Goal: Task Accomplishment & Management: Complete application form

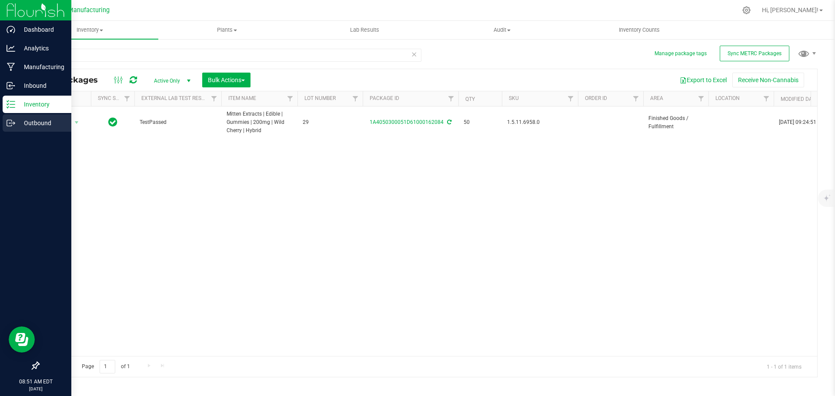
click at [9, 128] on div "Outbound" at bounding box center [37, 122] width 69 height 17
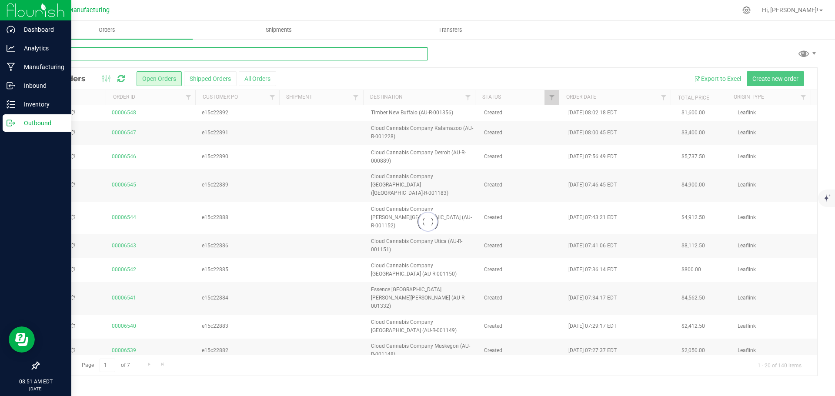
click at [83, 59] on input "text" at bounding box center [233, 53] width 390 height 13
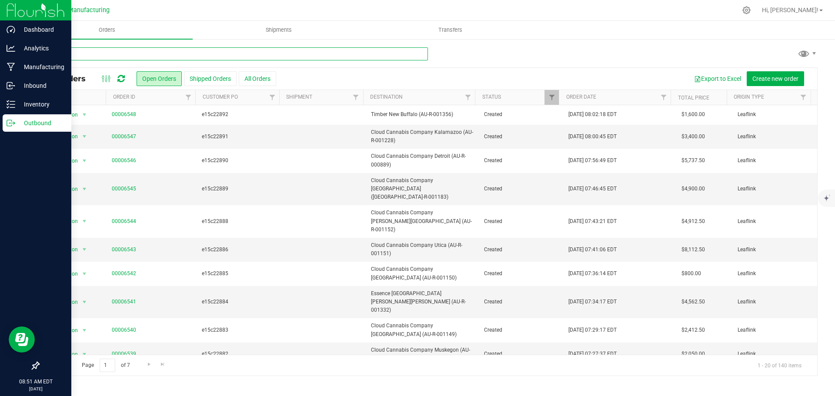
click at [83, 59] on input "22869" at bounding box center [233, 53] width 390 height 13
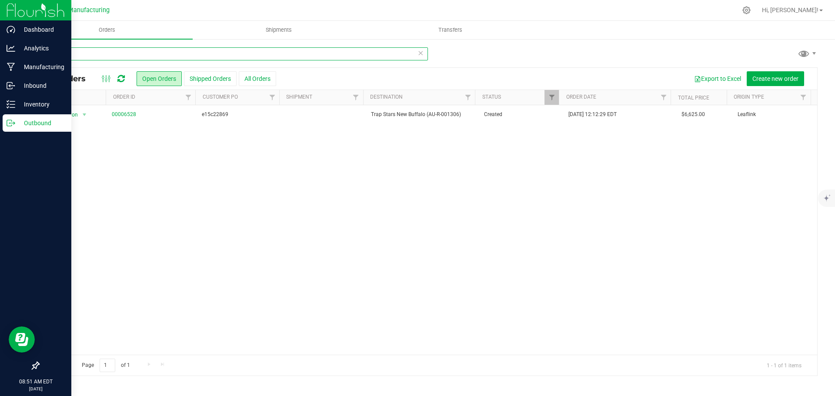
type input "01306"
click at [124, 81] on icon at bounding box center [120, 78] width 7 height 9
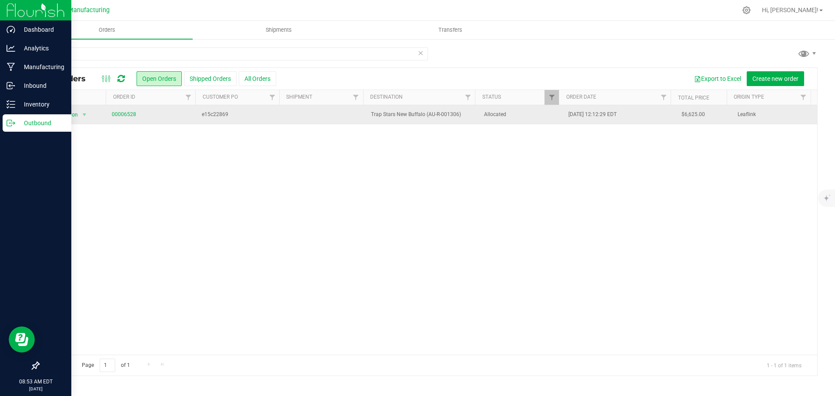
click at [267, 114] on span "e15c22869" at bounding box center [239, 114] width 74 height 8
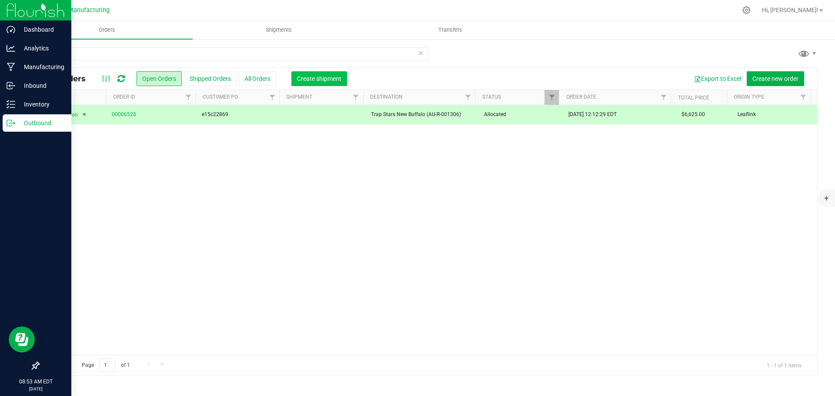
click at [318, 83] on button "Create shipment" at bounding box center [319, 78] width 56 height 15
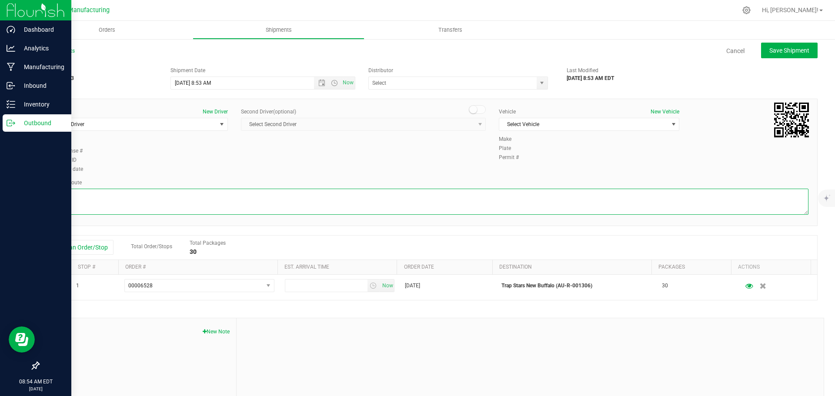
click at [171, 208] on textarea at bounding box center [427, 202] width 761 height 26
paste textarea "Head south 240 ft __Turn right 325 ft __Turn right 407 ft __Turn right toward […"
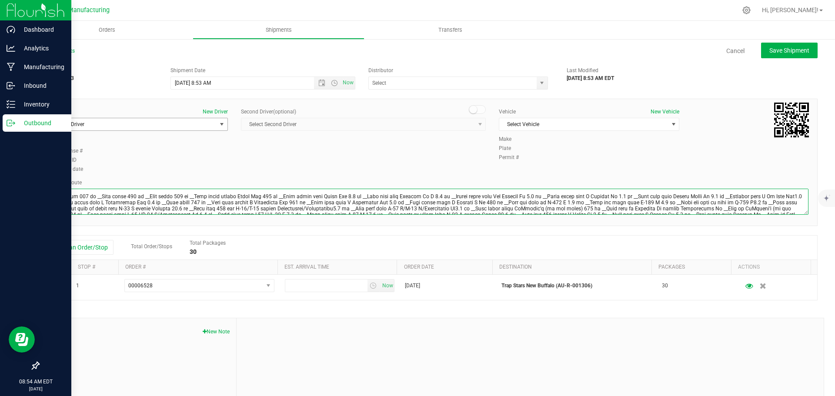
scroll to position [16, 0]
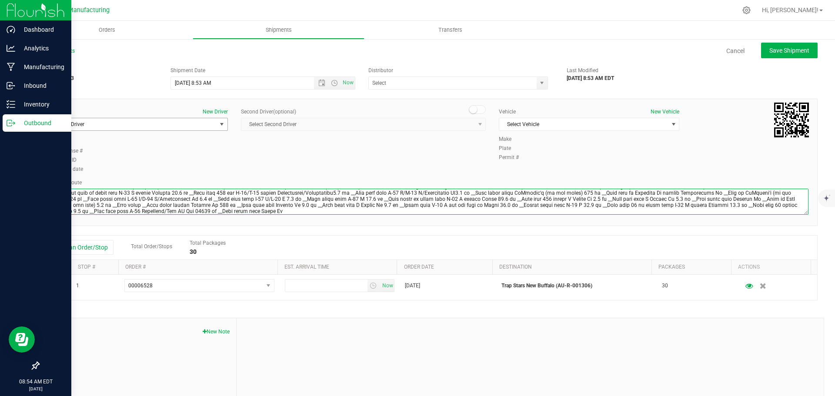
type textarea "Head south 240 ft __Turn right 325 ft __Turn right 407 ft __Turn right toward […"
click at [97, 124] on span "Select Driver" at bounding box center [132, 124] width 169 height 12
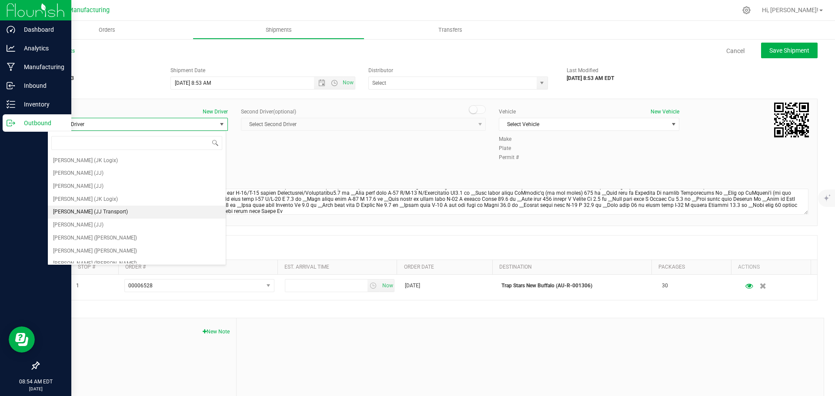
drag, startPoint x: 111, startPoint y: 208, endPoint x: 489, endPoint y: 124, distance: 387.0
click at [112, 208] on span "[PERSON_NAME] (JJ Transport)" at bounding box center [90, 212] width 75 height 11
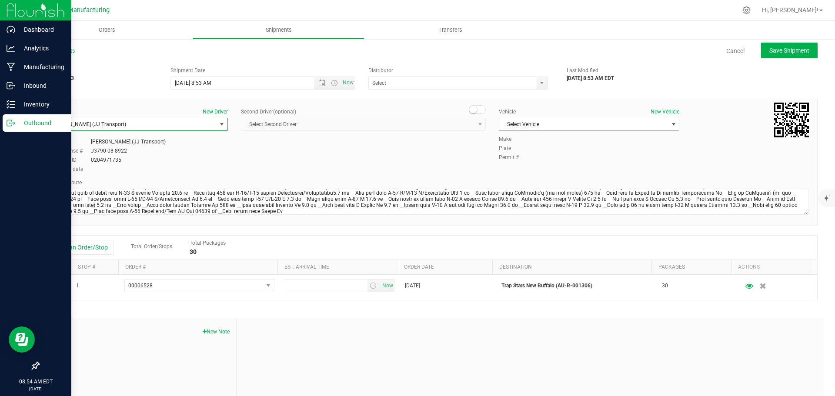
click at [537, 125] on span "Select Vehicle" at bounding box center [583, 124] width 169 height 12
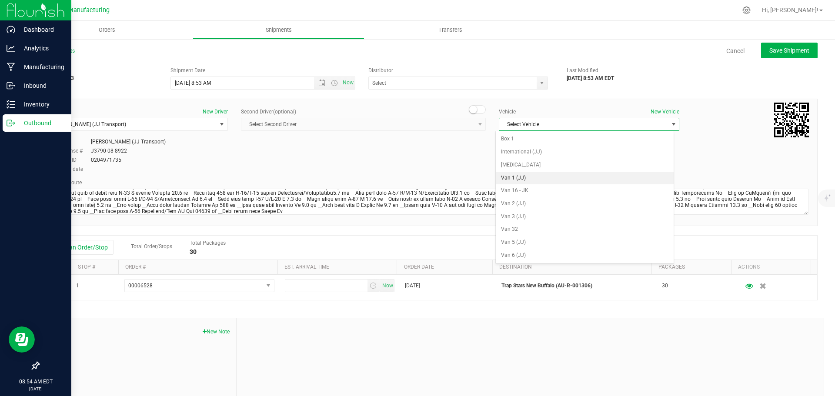
click at [530, 176] on li "Van 1 (JJ)" at bounding box center [585, 178] width 178 height 13
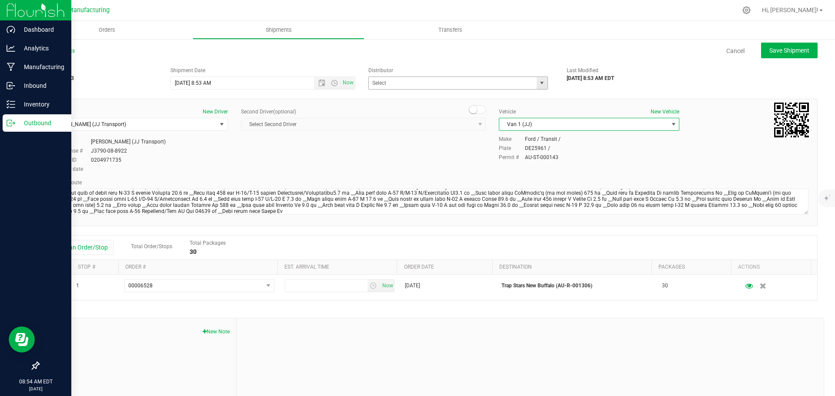
drag, startPoint x: 539, startPoint y: 83, endPoint x: 530, endPoint y: 86, distance: 9.6
click at [540, 83] on span "select" at bounding box center [541, 83] width 7 height 7
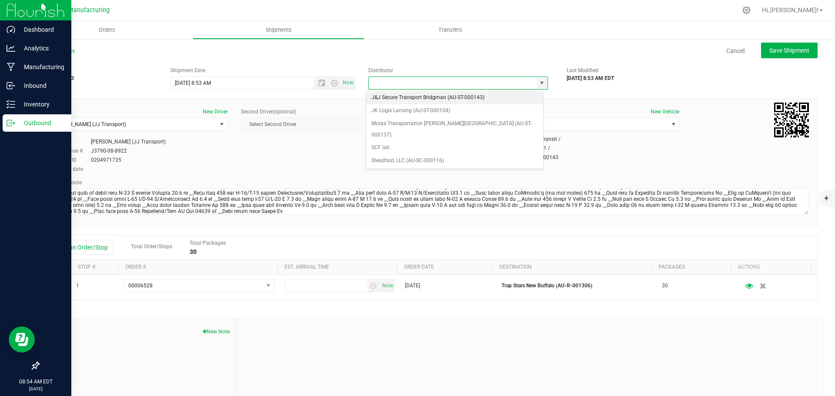
click at [397, 97] on li "J&J Secure Transport Bridgman (AU-ST-000143)" at bounding box center [454, 97] width 177 height 13
type input "J&J Secure Transport Bridgman (AU-ST-000143)"
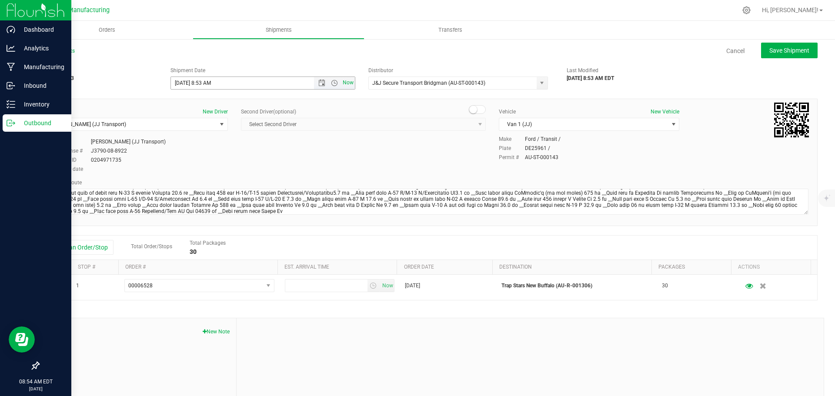
click at [346, 83] on span "Now" at bounding box center [348, 83] width 15 height 13
click at [774, 50] on span "Save Shipment" at bounding box center [789, 50] width 40 height 7
type input "[DATE] 12:54 PM"
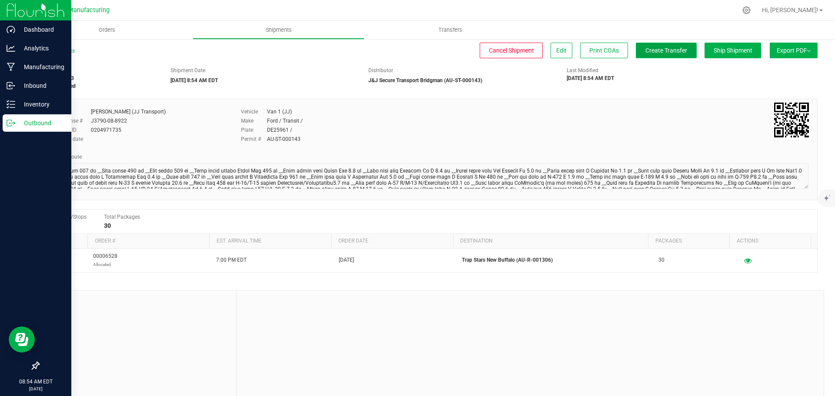
click at [659, 50] on span "Create Transfer" at bounding box center [666, 50] width 42 height 7
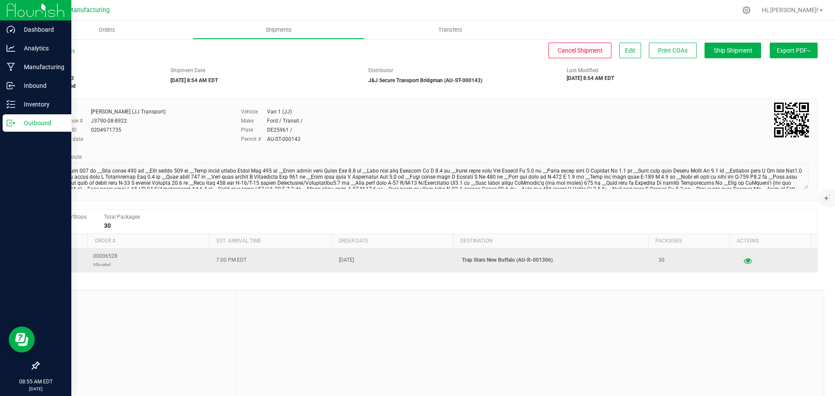
click at [740, 255] on button "button" at bounding box center [748, 261] width 16 height 14
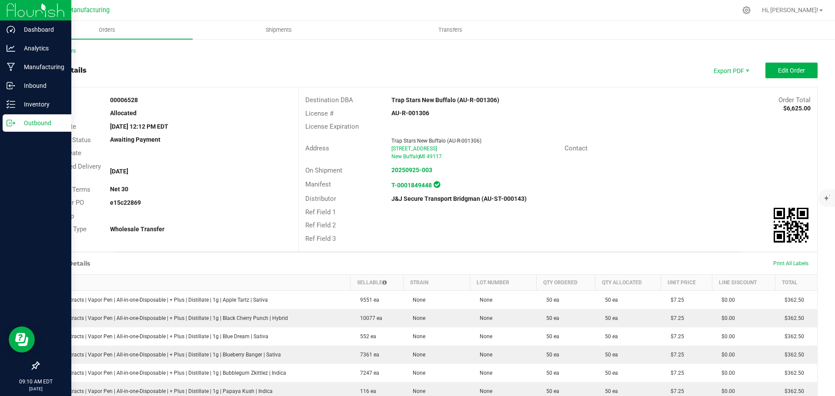
click at [28, 124] on p "Outbound" at bounding box center [41, 123] width 52 height 10
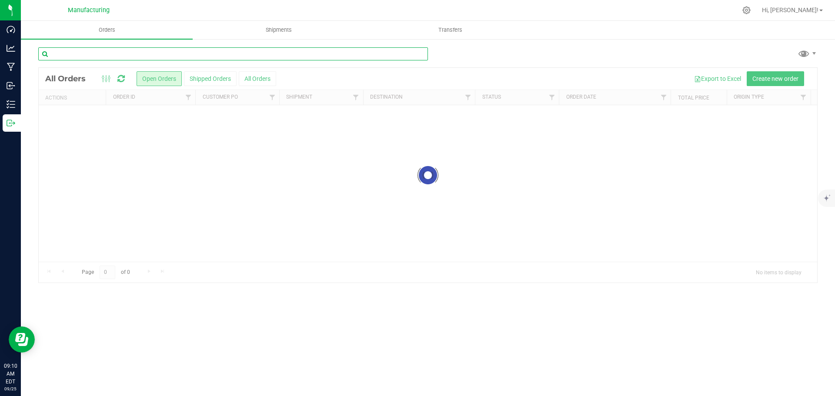
click at [59, 53] on input "text" at bounding box center [233, 53] width 390 height 13
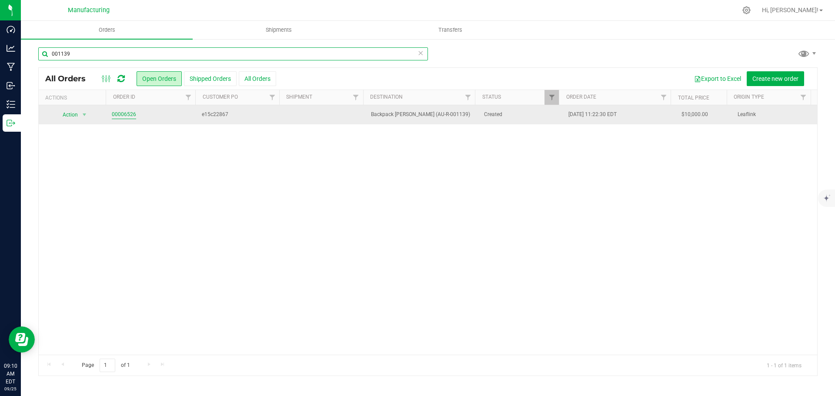
type input "001139"
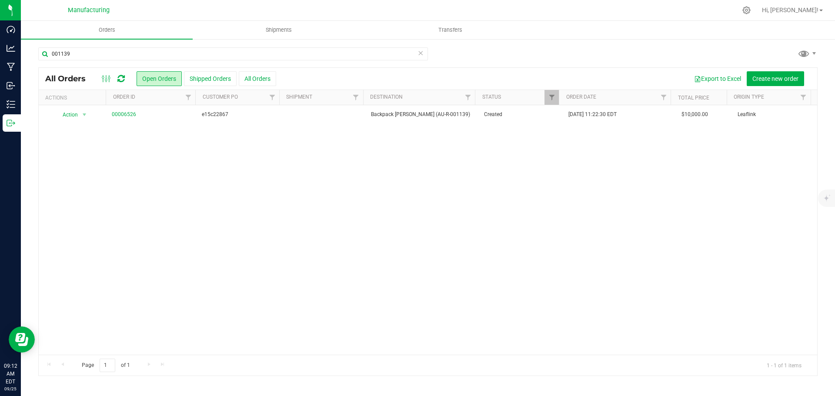
click at [118, 80] on icon at bounding box center [120, 78] width 7 height 9
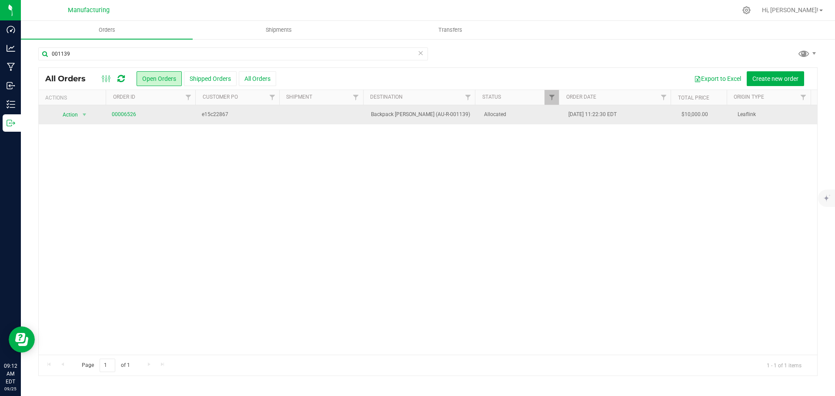
click at [207, 116] on span "e15c22867" at bounding box center [239, 114] width 74 height 8
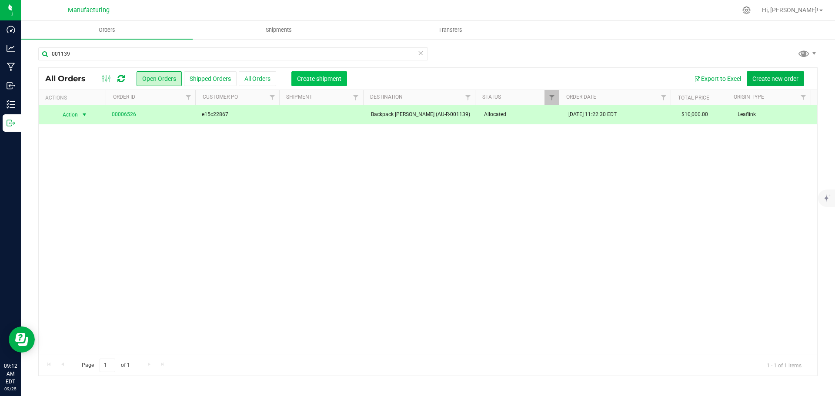
click at [315, 77] on span "Create shipment" at bounding box center [319, 78] width 44 height 7
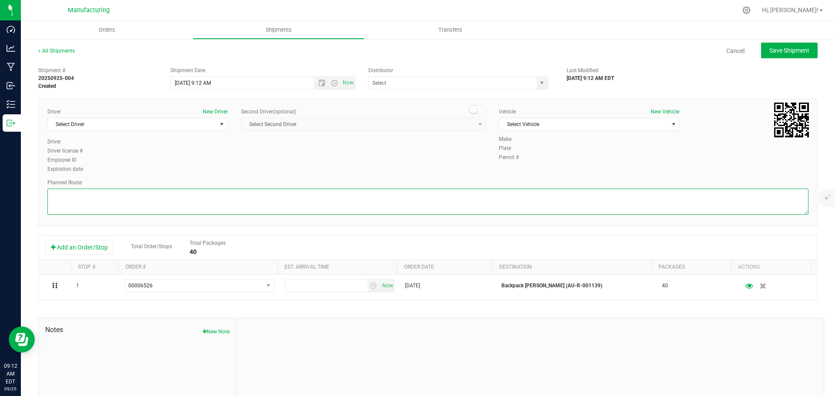
click at [204, 195] on textarea at bounding box center [427, 202] width 761 height 26
paste textarea "| Head south 240 ft __Turn right 325 ft __Turn right 407 ft __Turn right toward…"
type textarea "| Head south 240 ft __Turn right 325 ft __Turn right 407 ft __Turn right toward…"
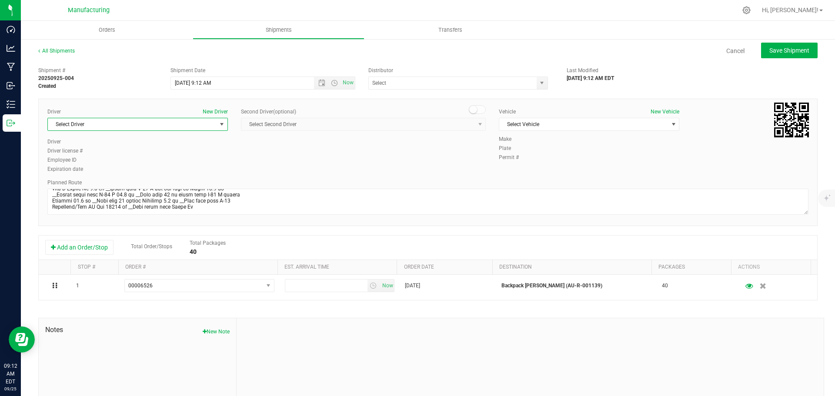
click at [88, 120] on span "Select Driver" at bounding box center [132, 124] width 169 height 12
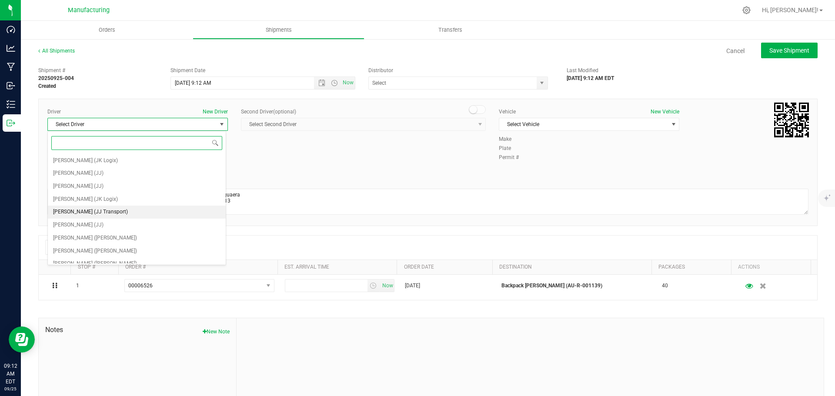
click at [110, 213] on span "[PERSON_NAME] (JJ Transport)" at bounding box center [90, 212] width 75 height 11
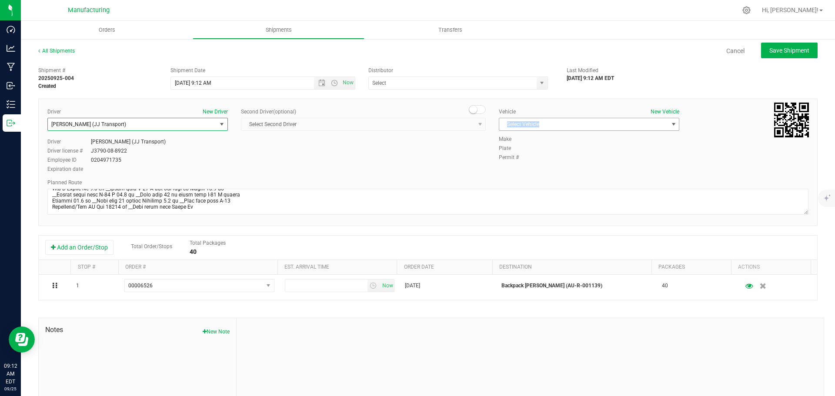
drag, startPoint x: 535, startPoint y: 117, endPoint x: 530, endPoint y: 127, distance: 11.3
click at [535, 118] on div "Vehicle New Vehicle Select Vehicle Select Vehicle Box 1 International (JJ) [MED…" at bounding box center [589, 121] width 194 height 27
click at [530, 127] on span "Select Vehicle" at bounding box center [583, 124] width 169 height 12
click at [518, 166] on li "[MEDICAL_DATA]" at bounding box center [585, 165] width 178 height 13
click at [541, 86] on span "select" at bounding box center [542, 83] width 11 height 12
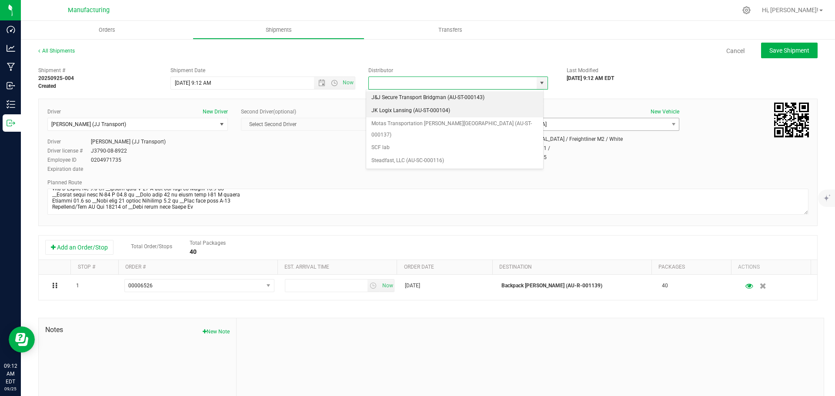
drag, startPoint x: 403, startPoint y: 109, endPoint x: 526, endPoint y: 121, distance: 124.1
click at [411, 110] on li "JK Logix Lansing (AU-ST-000104)" at bounding box center [454, 110] width 177 height 13
type input "JK Logix Lansing (AU-ST-000104)"
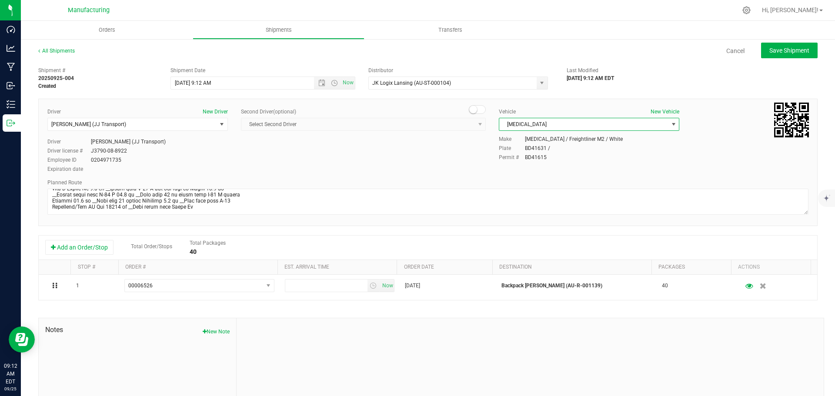
click at [519, 126] on span "[MEDICAL_DATA]" at bounding box center [583, 124] width 169 height 12
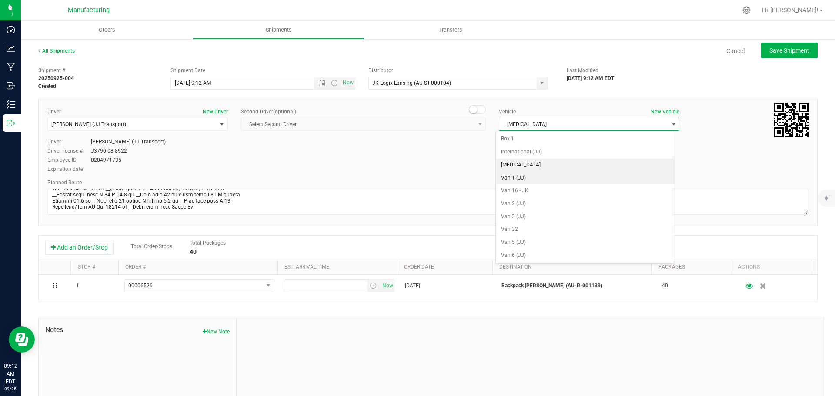
click at [528, 178] on li "Van 1 (JJ)" at bounding box center [585, 178] width 178 height 13
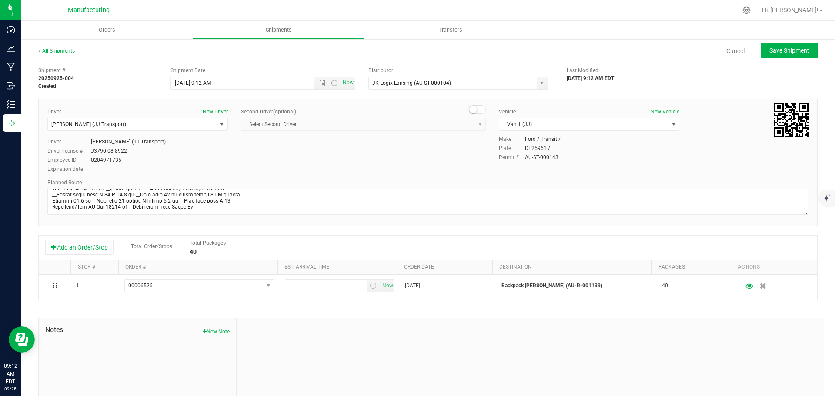
click at [544, 81] on div "JK Logix Lansing (AU-ST-000104) J&J Secure Transport Bridgman (AU-ST-000143) JK…" at bounding box center [460, 83] width 185 height 13
click at [541, 124] on span "Van 1 (JJ)" at bounding box center [583, 124] width 169 height 12
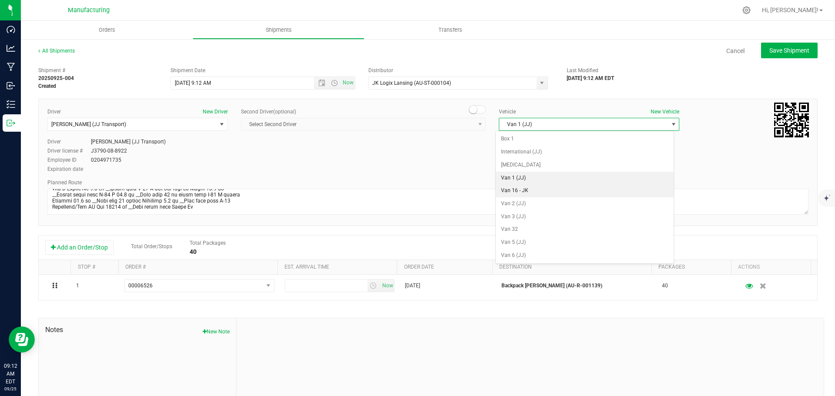
click at [542, 186] on li "Van 16 - JK" at bounding box center [585, 190] width 178 height 13
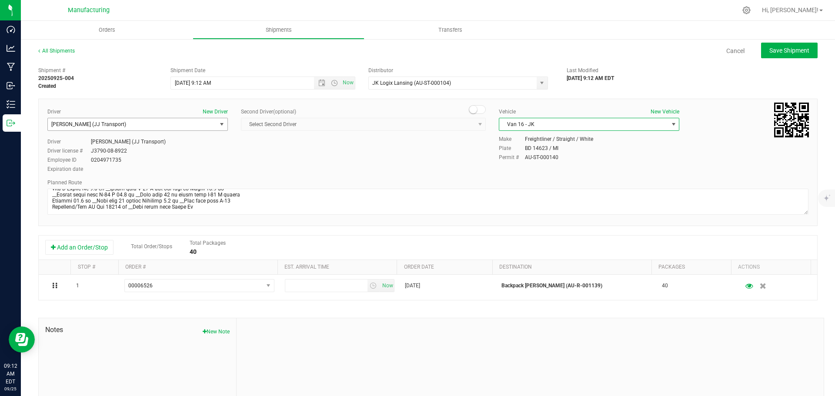
click at [183, 127] on span "[PERSON_NAME] (JJ Transport)" at bounding box center [132, 124] width 169 height 12
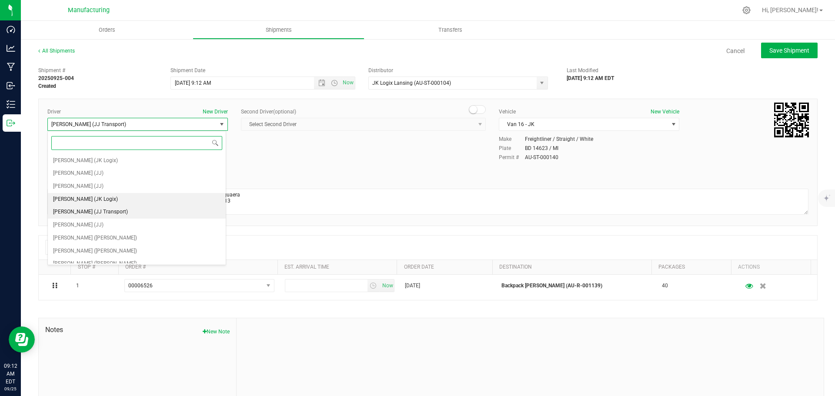
click at [124, 203] on li "[PERSON_NAME] (JK Logix)" at bounding box center [137, 199] width 178 height 13
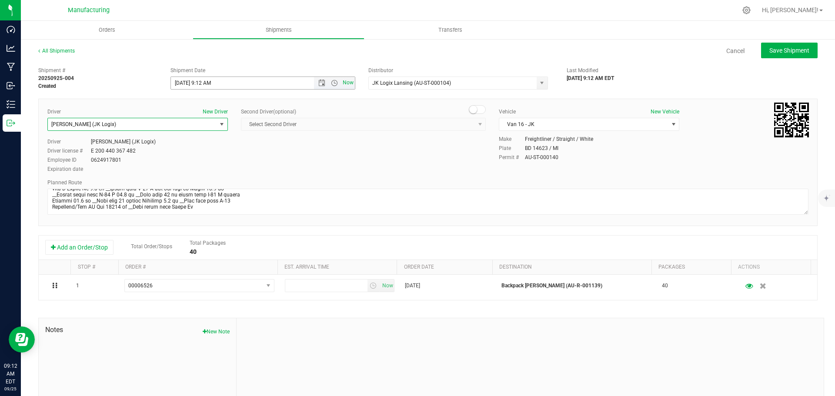
click at [338, 85] on span "Now" at bounding box center [334, 83] width 41 height 12
click at [349, 84] on span "Now" at bounding box center [348, 83] width 15 height 13
click at [761, 47] on button "Save Shipment" at bounding box center [789, 51] width 57 height 16
type input "[DATE] 1:12 PM"
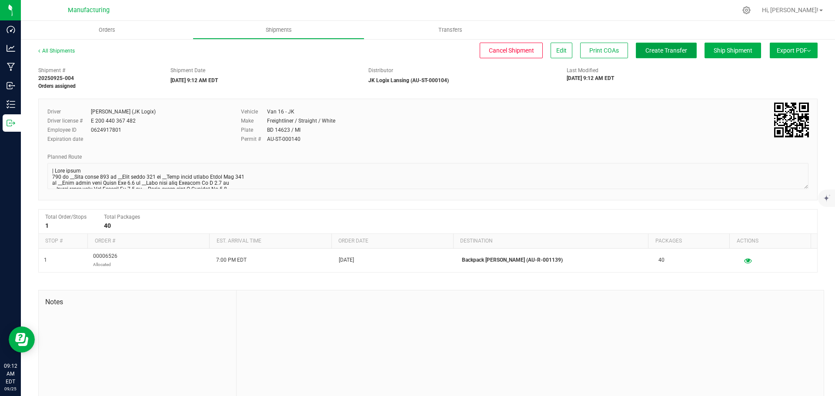
click at [680, 50] on button "Create Transfer" at bounding box center [666, 51] width 61 height 16
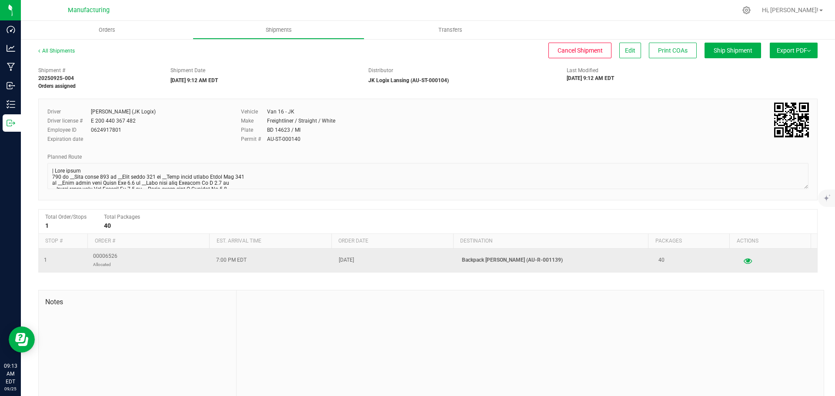
click at [744, 260] on icon "button" at bounding box center [748, 260] width 8 height 6
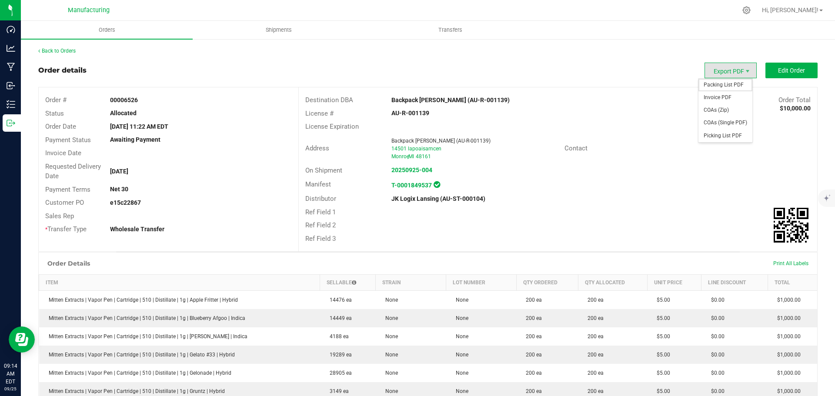
click at [734, 84] on span "Packing List PDF" at bounding box center [725, 85] width 54 height 13
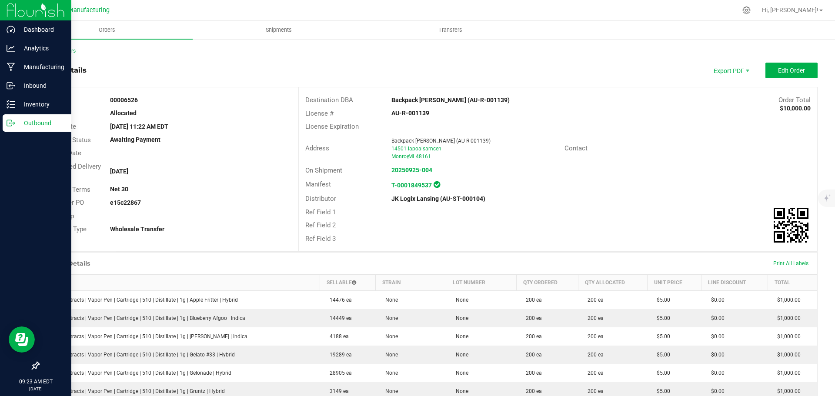
click at [20, 126] on p "Outbound" at bounding box center [41, 123] width 52 height 10
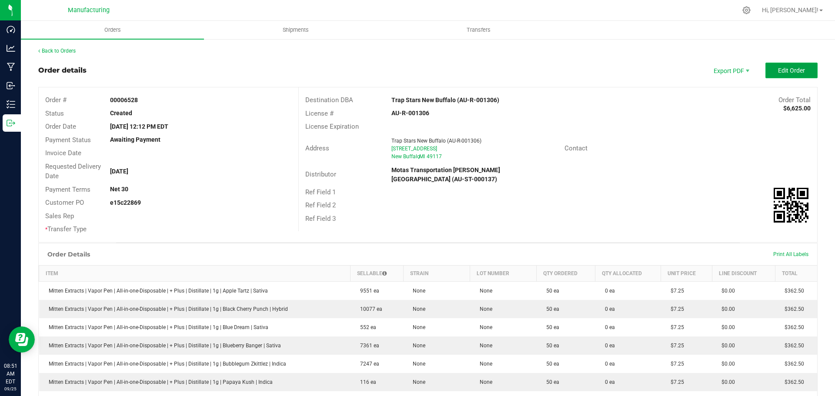
click at [797, 67] on span "Edit Order" at bounding box center [791, 70] width 27 height 7
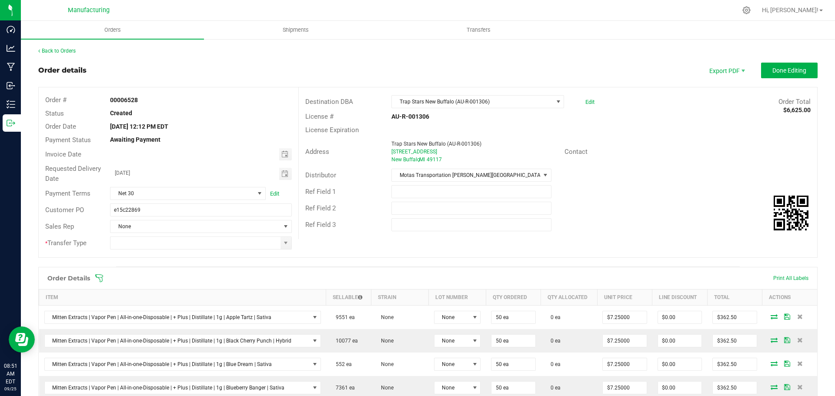
click at [97, 276] on icon at bounding box center [99, 278] width 9 height 9
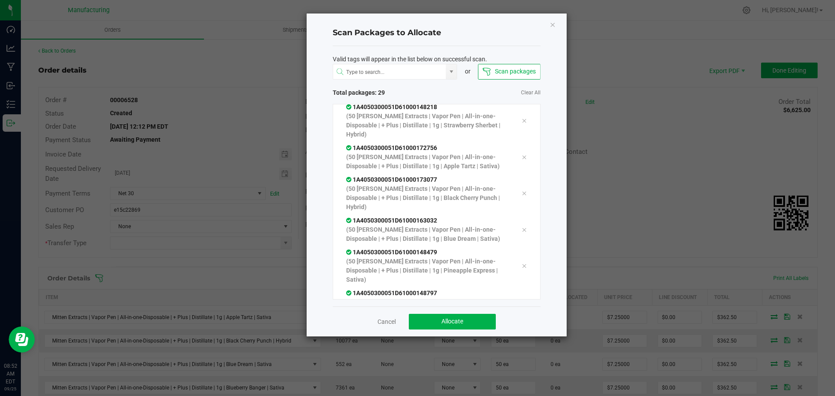
scroll to position [802, 0]
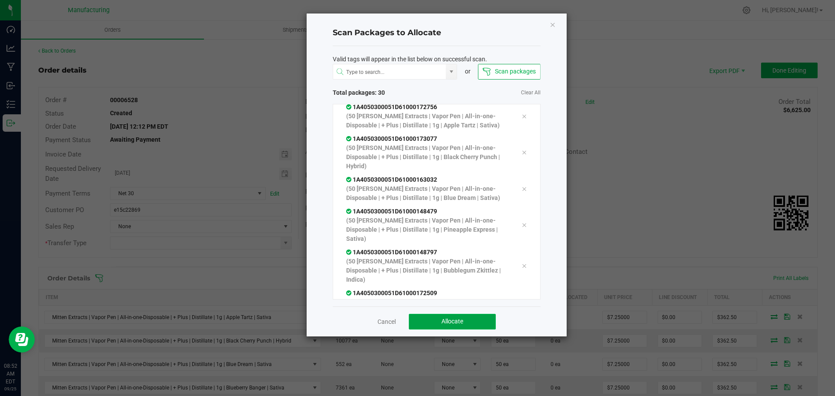
click at [439, 321] on button "Allocate" at bounding box center [452, 322] width 87 height 16
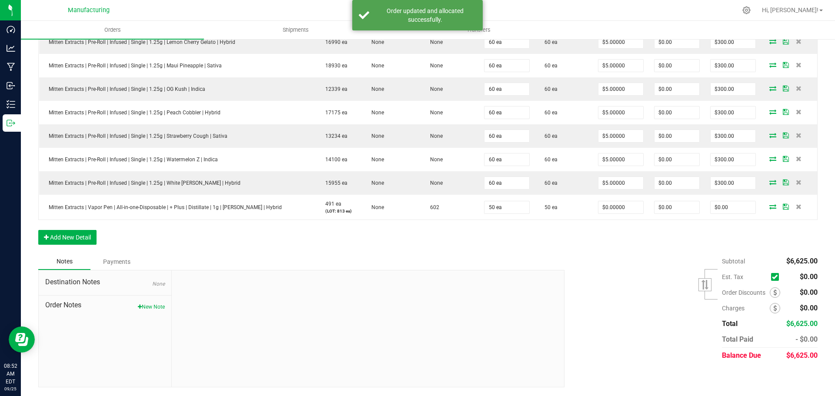
scroll to position [537, 0]
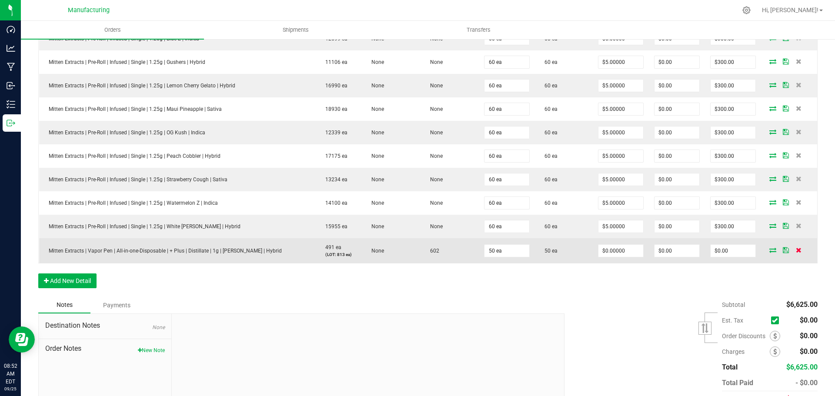
click at [796, 251] on icon at bounding box center [799, 249] width 6 height 5
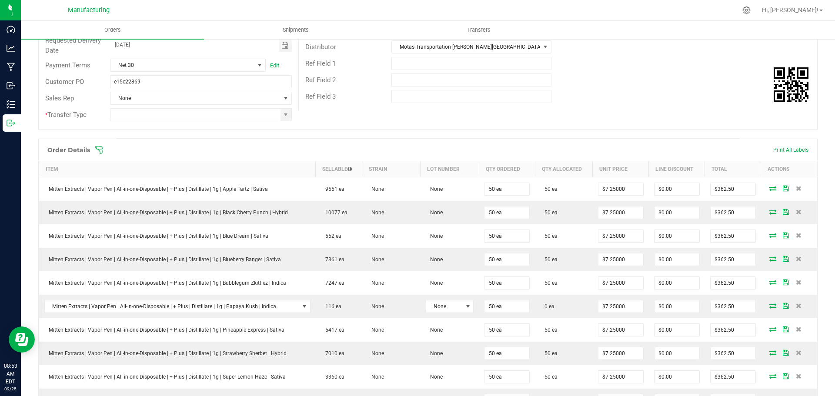
scroll to position [0, 0]
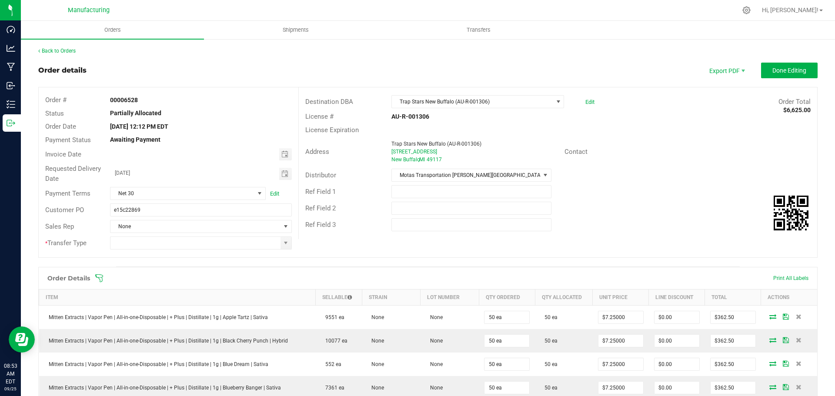
click at [105, 276] on span at bounding box center [484, 278] width 779 height 9
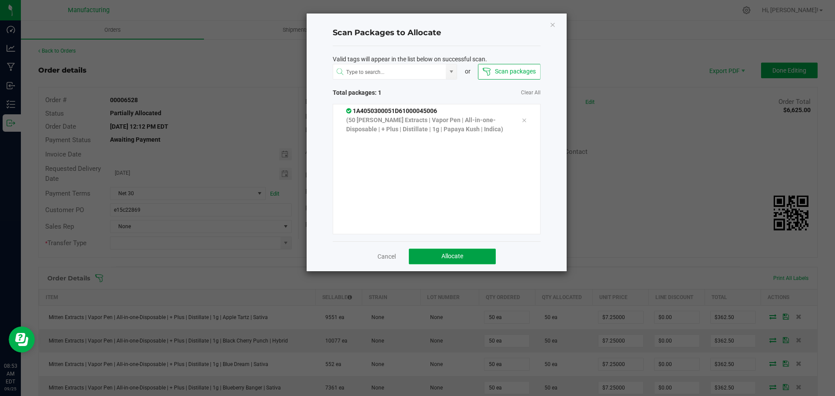
click at [457, 254] on span "Allocate" at bounding box center [452, 256] width 22 height 7
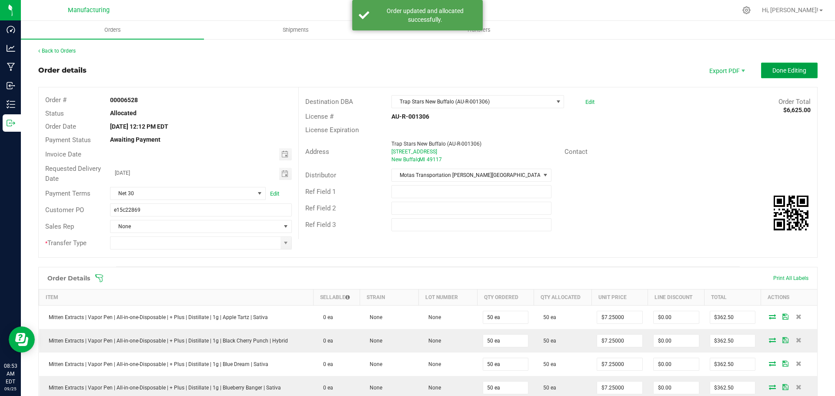
click at [776, 68] on span "Done Editing" at bounding box center [789, 70] width 34 height 7
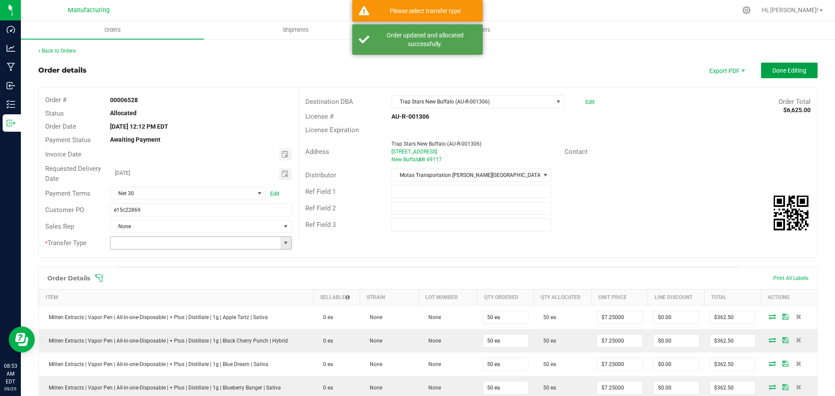
click at [286, 243] on span at bounding box center [285, 243] width 7 height 7
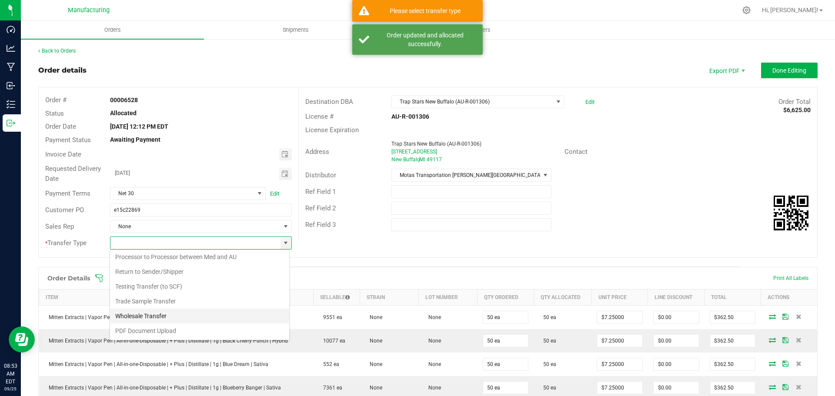
click at [171, 316] on li "Wholesale Transfer" at bounding box center [199, 316] width 179 height 15
type input "Wholesale Transfer"
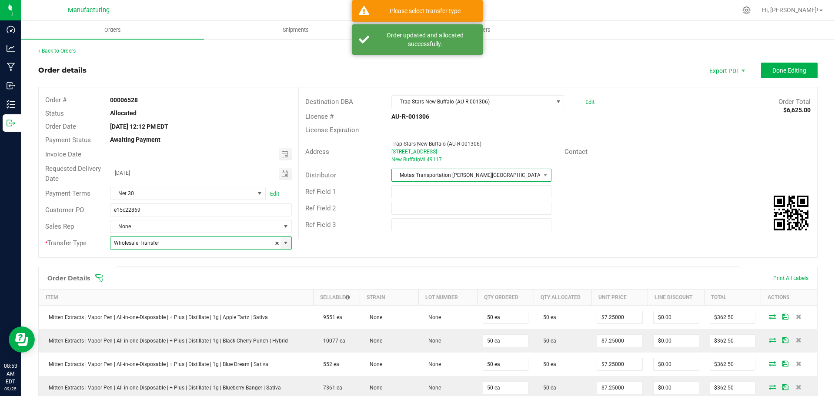
click at [431, 179] on span "Motas Transportation [PERSON_NAME][GEOGRAPHIC_DATA] (AU-ST-000137)" at bounding box center [466, 175] width 148 height 12
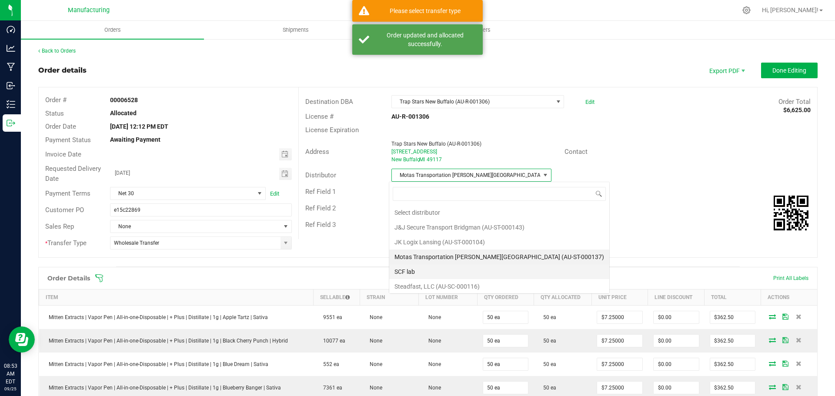
scroll to position [13, 158]
click at [454, 225] on li "J&J Secure Transport Bridgman (AU-ST-000143)" at bounding box center [499, 227] width 220 height 15
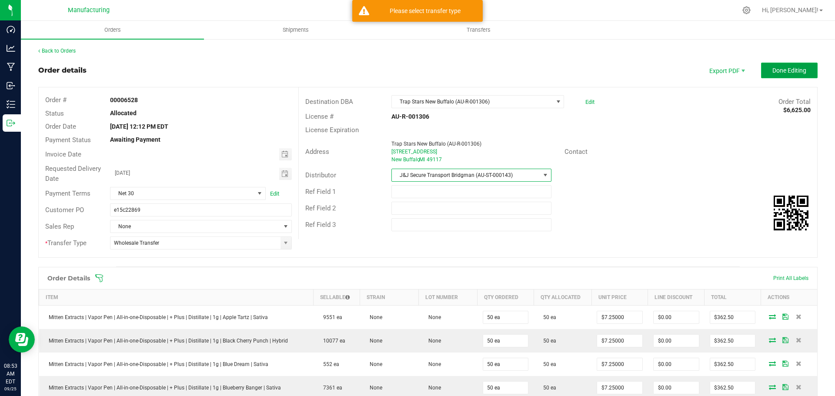
click at [777, 68] on span "Done Editing" at bounding box center [789, 70] width 34 height 7
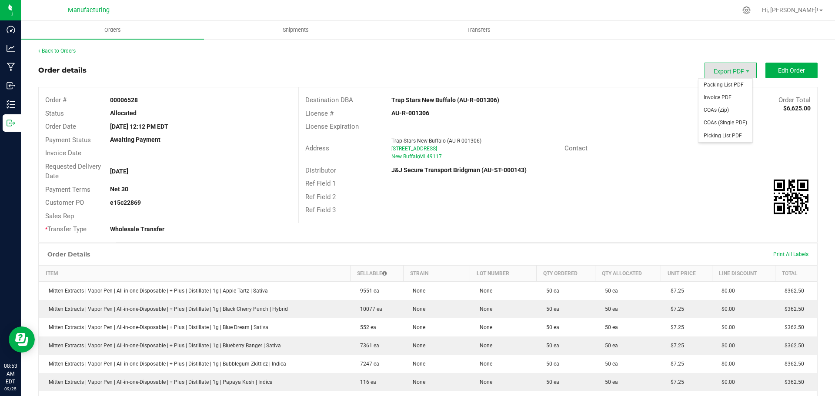
click at [728, 78] on div "Packing List PDF Invoice PDF COAs (Zip) COAs (Single PDF) Picking List PDF" at bounding box center [725, 110] width 55 height 64
click at [724, 87] on span "Packing List PDF" at bounding box center [725, 85] width 54 height 13
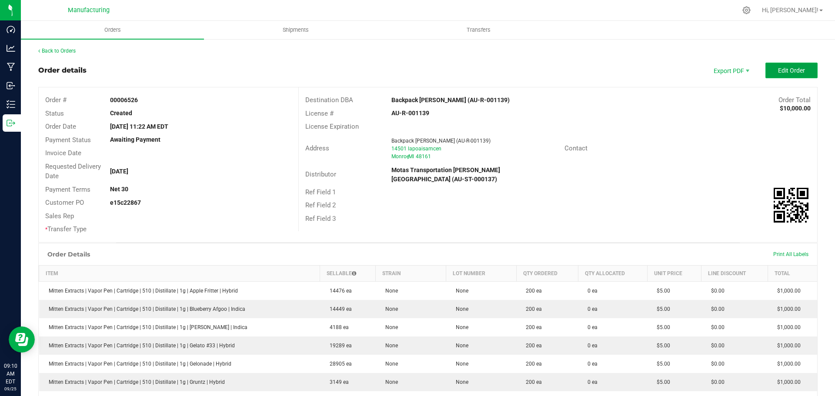
click at [787, 65] on button "Edit Order" at bounding box center [791, 71] width 52 height 16
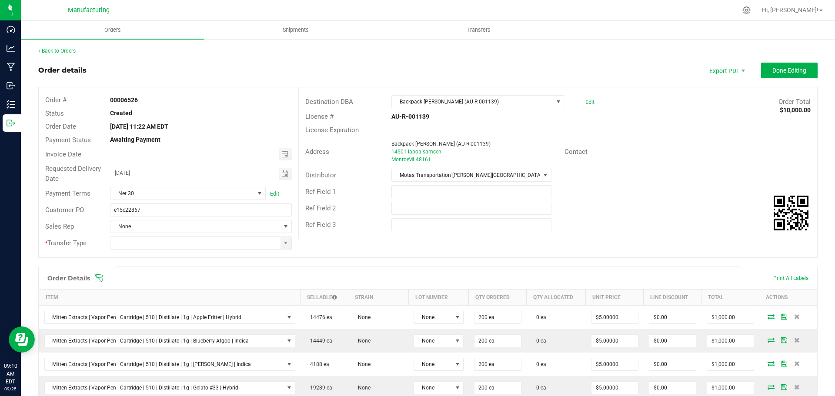
click at [99, 278] on icon at bounding box center [99, 278] width 8 height 8
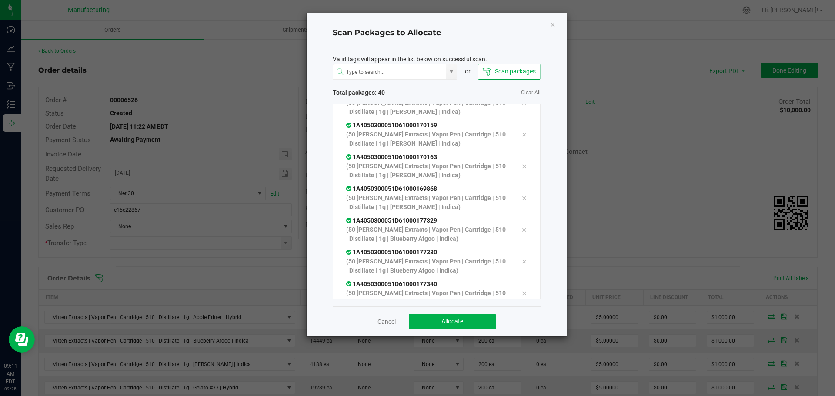
scroll to position [1065, 0]
click at [455, 315] on button "Allocate" at bounding box center [452, 322] width 87 height 16
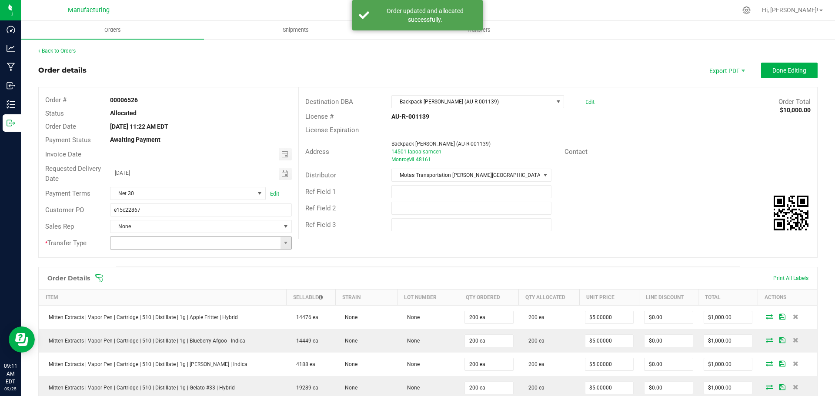
click at [288, 242] on span at bounding box center [285, 243] width 11 height 12
click at [163, 310] on li "Wholesale Transfer" at bounding box center [199, 316] width 179 height 15
type input "Wholesale Transfer"
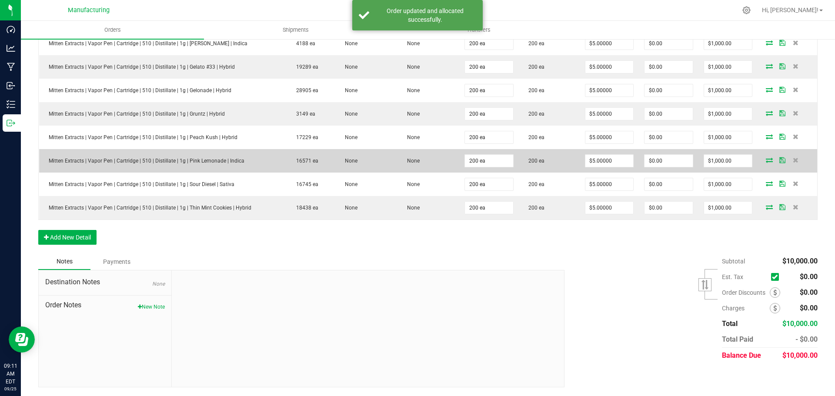
scroll to position [0, 0]
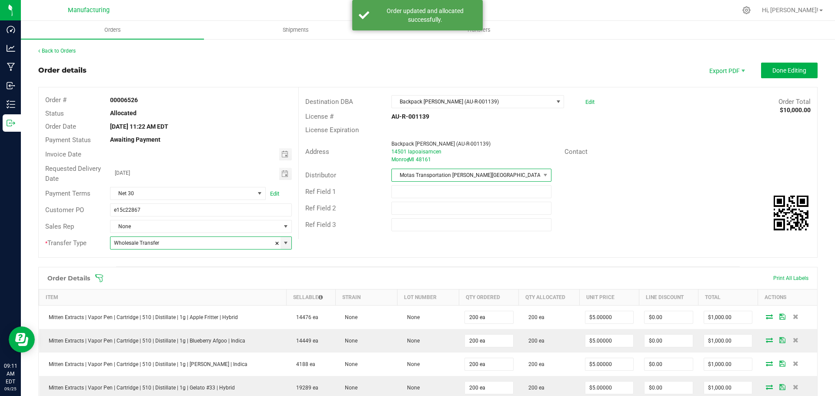
click at [479, 180] on span "Motas Transportation [PERSON_NAME][GEOGRAPHIC_DATA] (AU-ST-000137)" at bounding box center [466, 175] width 148 height 12
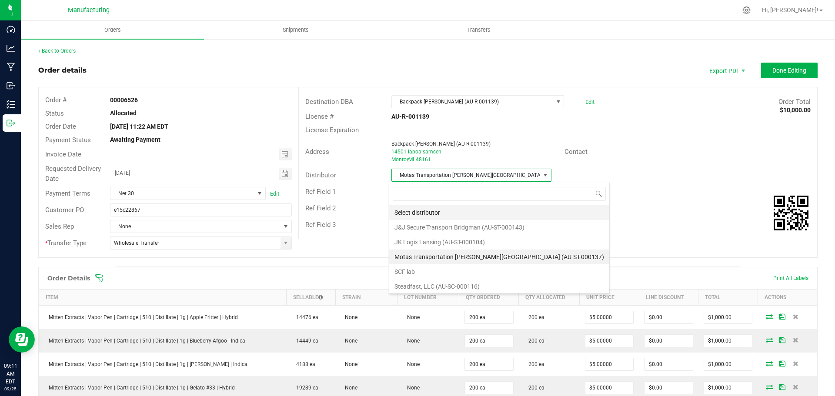
scroll to position [13, 158]
drag, startPoint x: 444, startPoint y: 240, endPoint x: 516, endPoint y: 217, distance: 76.1
click at [444, 240] on li "JK Logix Lansing (AU-ST-000104)" at bounding box center [499, 242] width 220 height 15
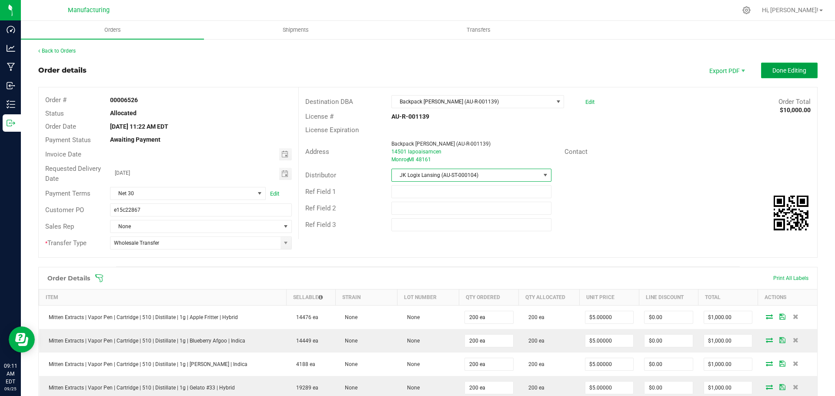
click at [778, 71] on span "Done Editing" at bounding box center [789, 70] width 34 height 7
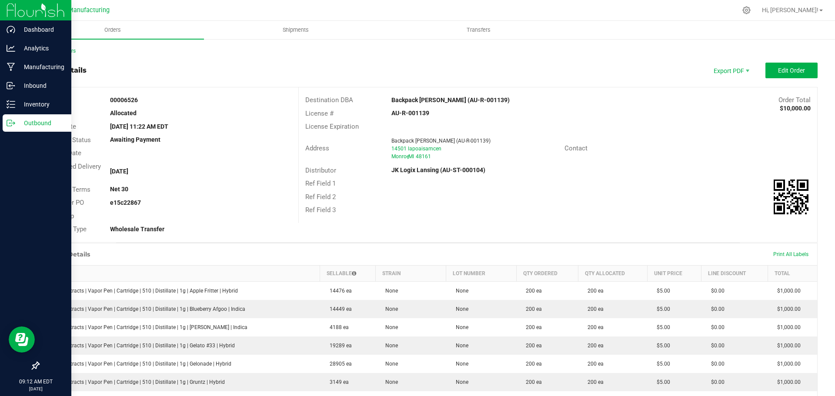
click at [23, 123] on p "Outbound" at bounding box center [41, 123] width 52 height 10
